Goal: Information Seeking & Learning: Get advice/opinions

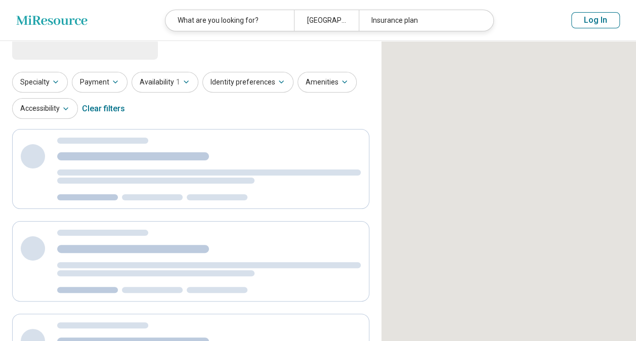
select select "***"
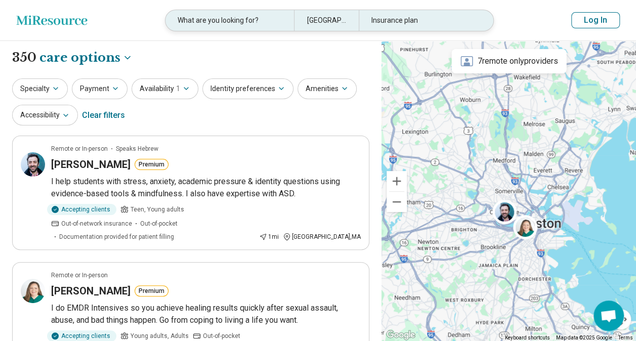
click at [323, 16] on div "[GEOGRAPHIC_DATA], [GEOGRAPHIC_DATA]" at bounding box center [326, 20] width 64 height 21
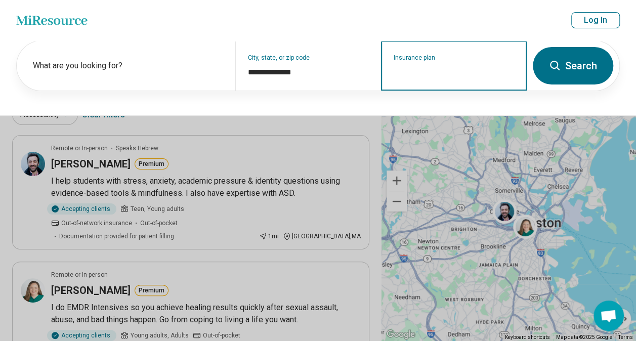
click at [408, 72] on input "Insurance plan" at bounding box center [454, 72] width 121 height 12
click at [417, 74] on input "Insurance plan" at bounding box center [454, 72] width 121 height 12
type input "**********"
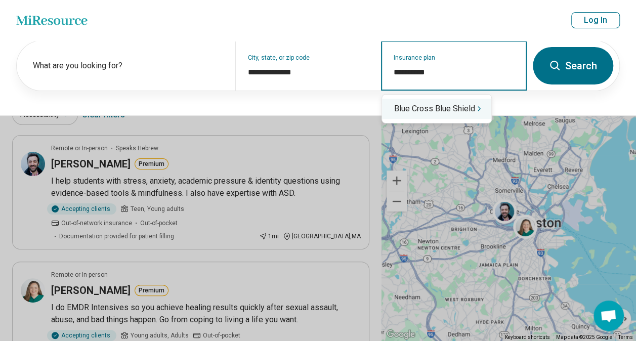
click at [456, 113] on div "Blue Cross Blue Shield" at bounding box center [436, 109] width 109 height 20
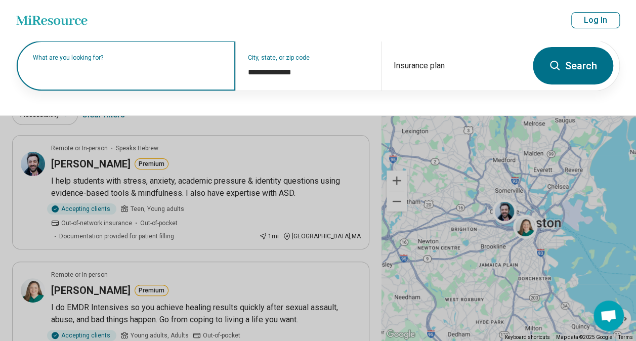
click at [125, 74] on input "text" at bounding box center [128, 71] width 190 height 12
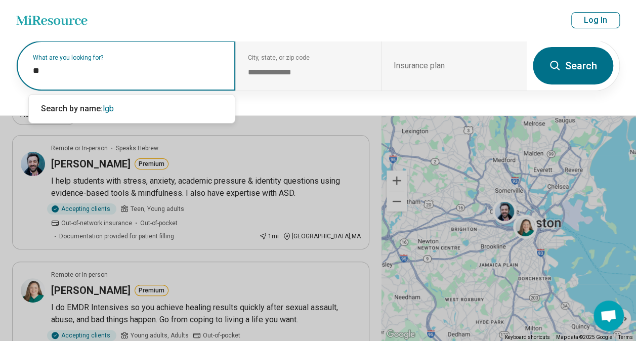
type input "*"
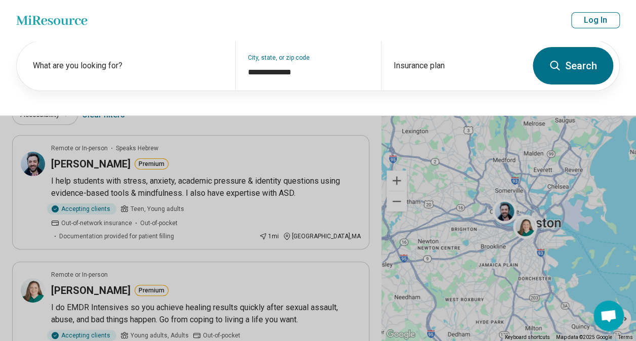
click at [602, 74] on button "Search" at bounding box center [573, 65] width 80 height 37
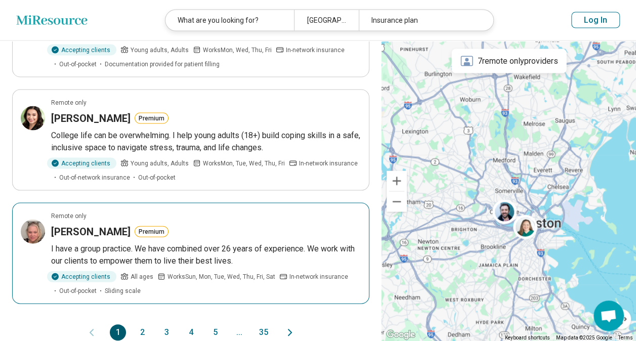
scroll to position [981, 0]
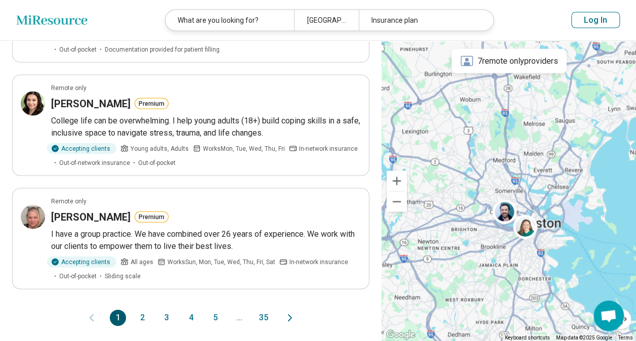
click at [143, 310] on button "2" at bounding box center [142, 318] width 16 height 16
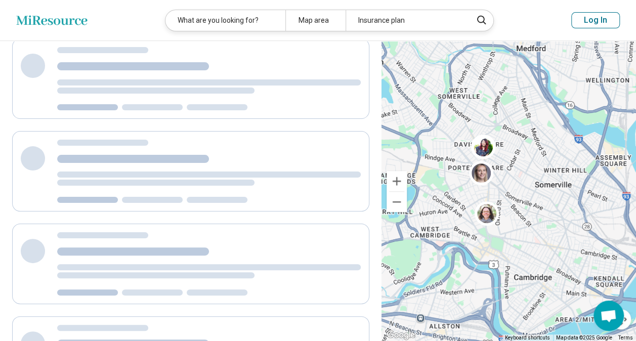
scroll to position [0, 0]
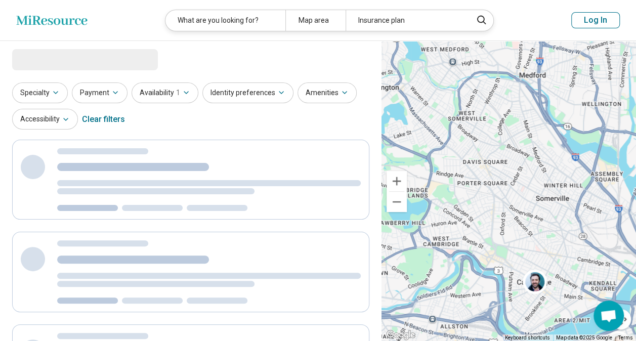
select select "***"
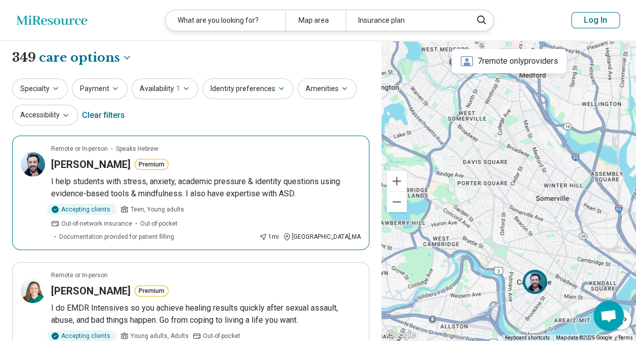
click at [532, 281] on img at bounding box center [535, 282] width 24 height 24
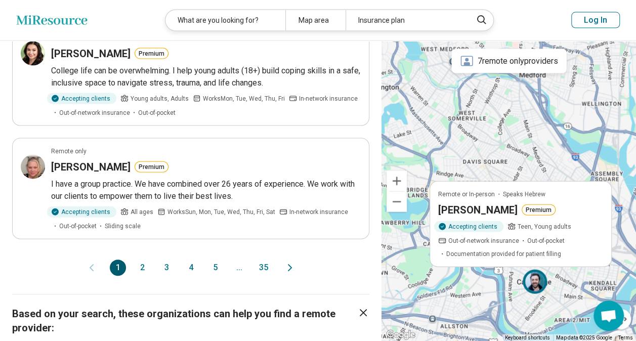
scroll to position [1022, 0]
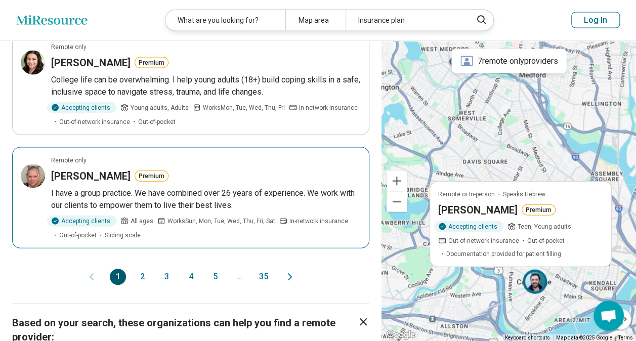
click at [274, 156] on div "Remote only" at bounding box center [206, 160] width 310 height 9
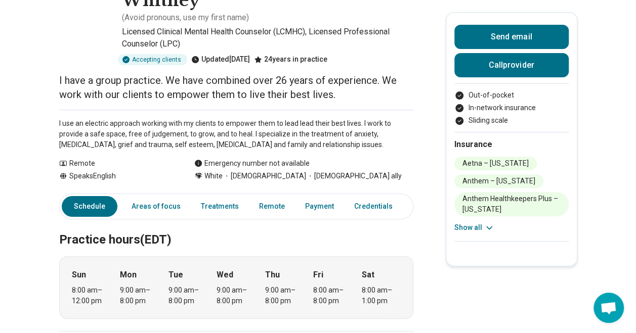
scroll to position [0, 7]
